Goal: Learn about a topic

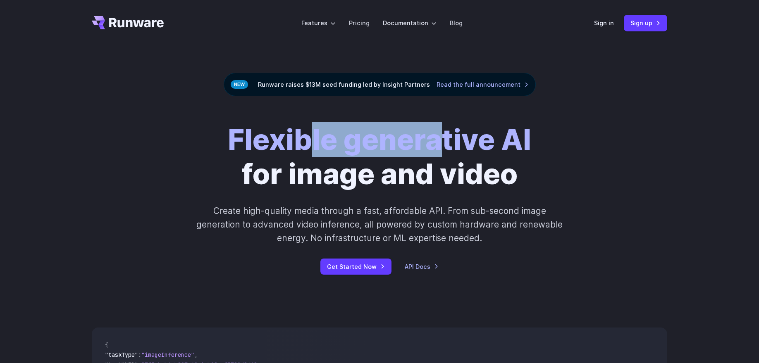
click at [436, 147] on strong "Flexible generative AI" at bounding box center [379, 139] width 303 height 35
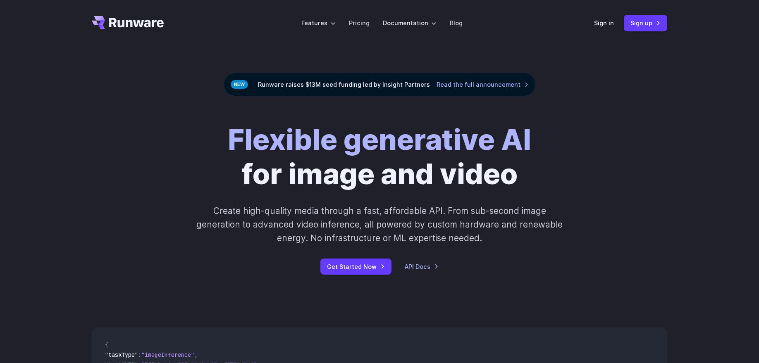
drag, startPoint x: 436, startPoint y: 147, endPoint x: 426, endPoint y: 143, distance: 11.5
click at [436, 147] on strong "Flexible generative AI" at bounding box center [379, 139] width 303 height 35
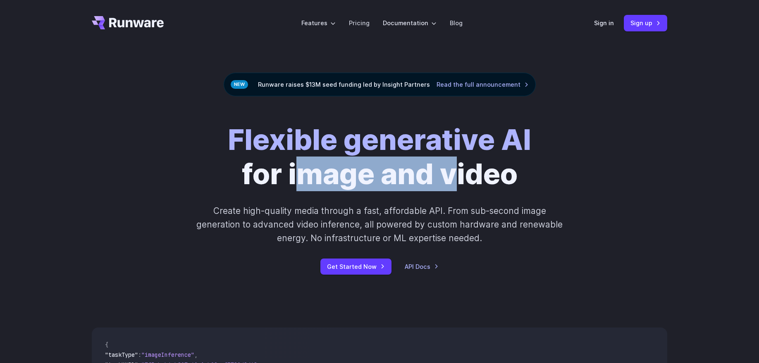
drag, startPoint x: 353, startPoint y: 165, endPoint x: 458, endPoint y: 166, distance: 105.0
click at [457, 166] on h1 "Flexible generative AI for image and video" at bounding box center [379, 157] width 303 height 68
click at [458, 166] on h1 "Flexible generative AI for image and video" at bounding box center [379, 157] width 303 height 68
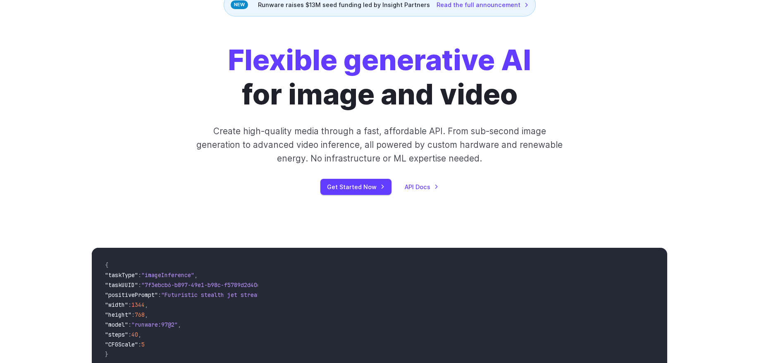
scroll to position [262, 0]
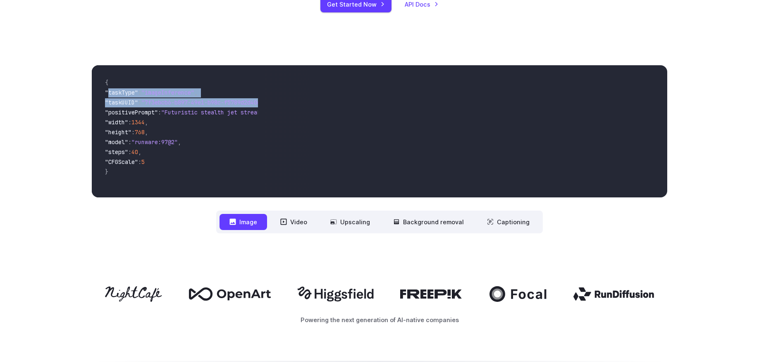
drag, startPoint x: 133, startPoint y: 95, endPoint x: 212, endPoint y: 109, distance: 80.2
click at [211, 109] on code "{ "taskType" : "imageInference" , "taskUUID" : "7f3ebcb6-b897-49e1-b98c-f5789d2…" at bounding box center [177, 131] width 159 height 119
click at [212, 109] on span ""Futuristic stealth jet streaking through a neon-lit cityscape with glowing pur…" at bounding box center [311, 112] width 301 height 7
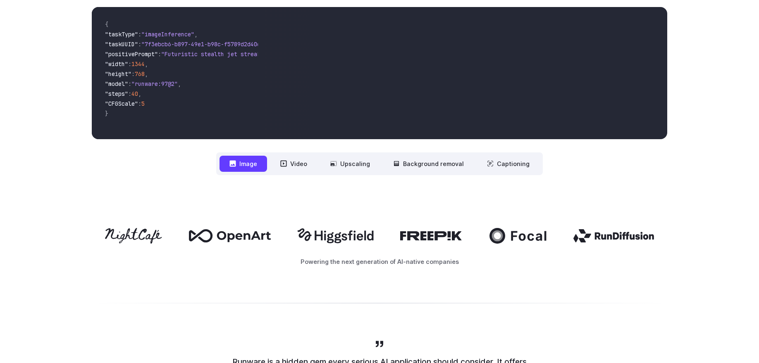
scroll to position [0, 0]
